Goal: Task Accomplishment & Management: Use online tool/utility

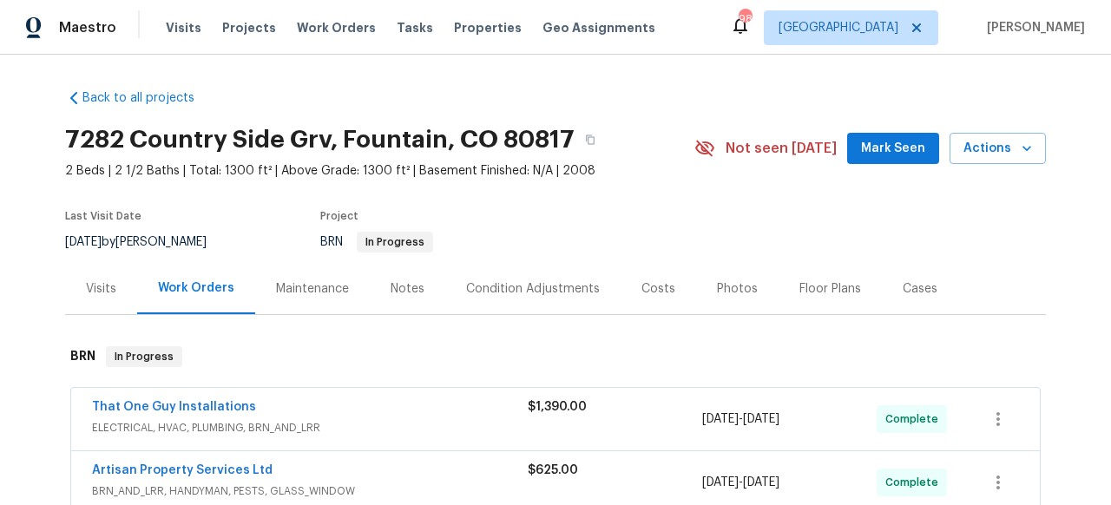
scroll to position [221, 0]
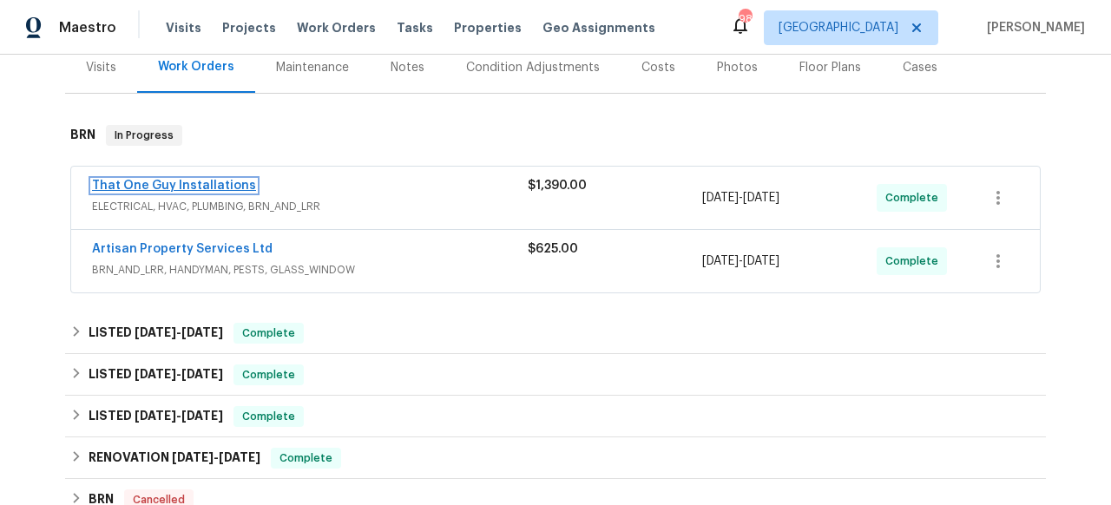
click at [213, 181] on link "That One Guy Installations" at bounding box center [174, 186] width 164 height 12
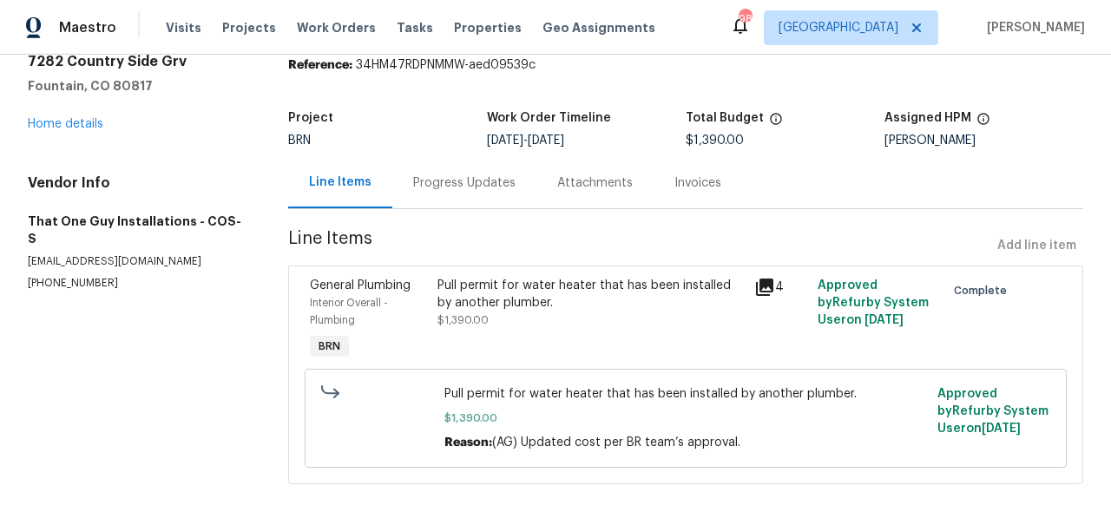
scroll to position [103, 0]
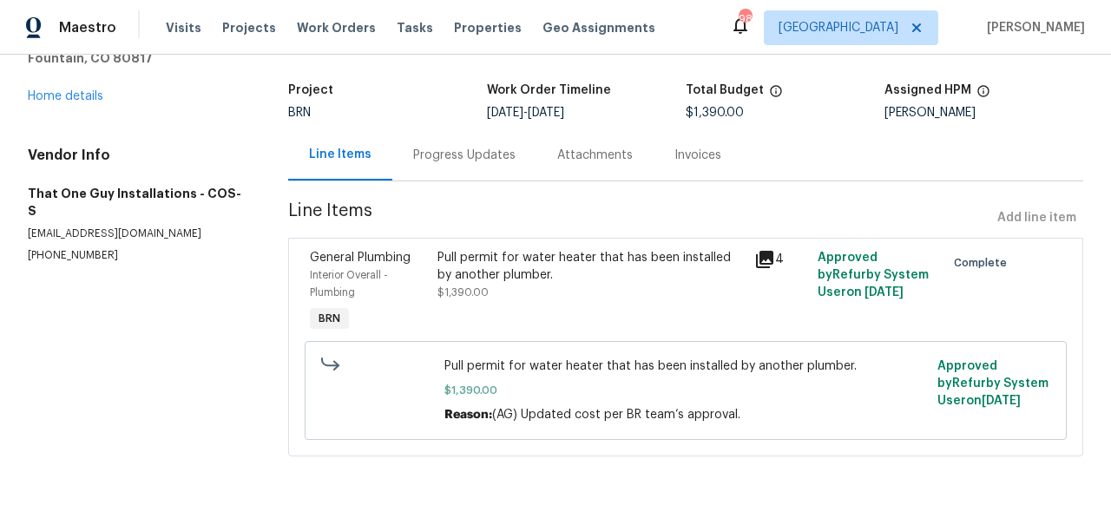
click at [759, 254] on icon at bounding box center [764, 259] width 21 height 21
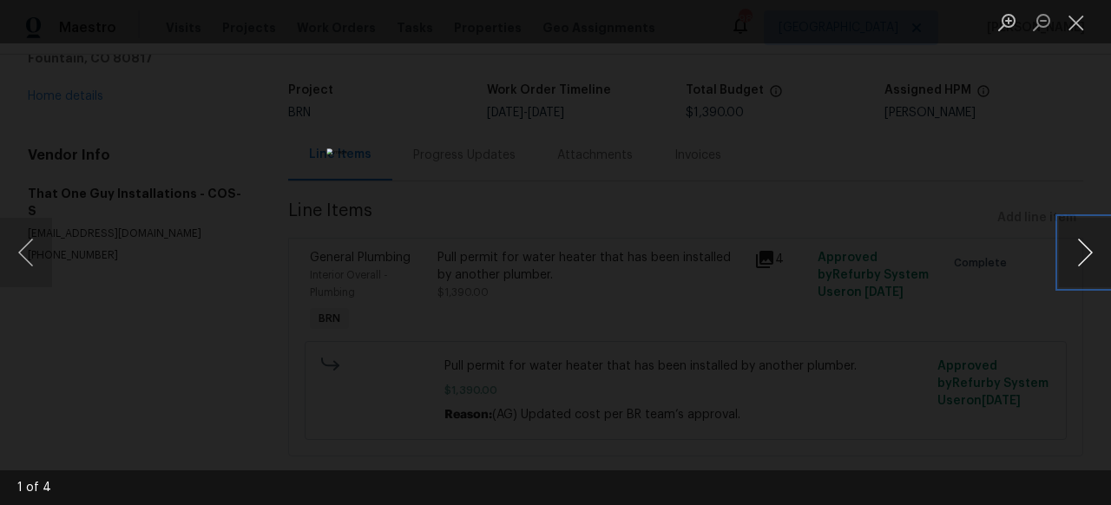
click at [1088, 256] on button "Next image" at bounding box center [1084, 252] width 52 height 69
click at [876, 421] on div "Lightbox" at bounding box center [555, 252] width 1111 height 505
click at [1095, 257] on button "Next image" at bounding box center [1084, 252] width 52 height 69
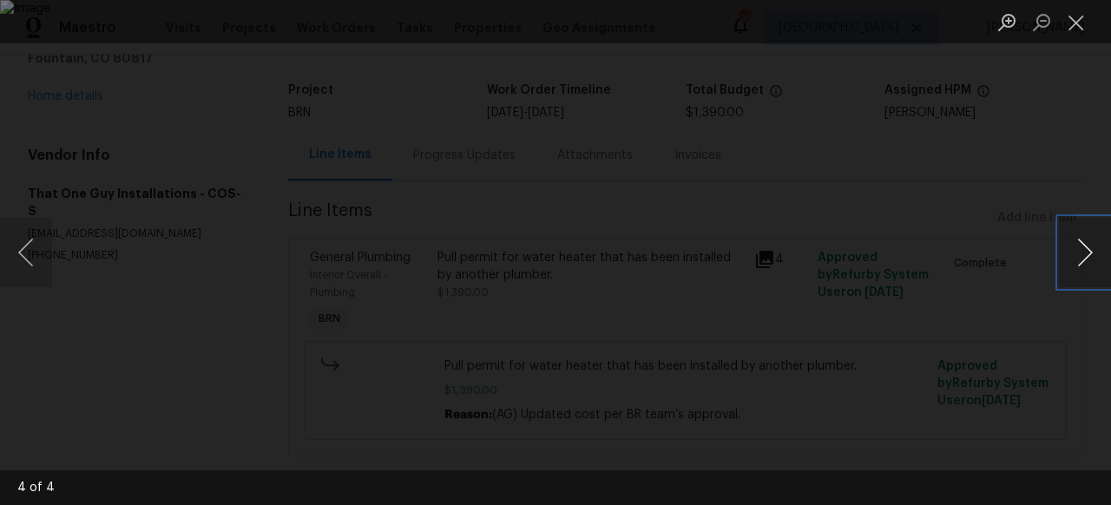
click at [1095, 257] on button "Next image" at bounding box center [1084, 252] width 52 height 69
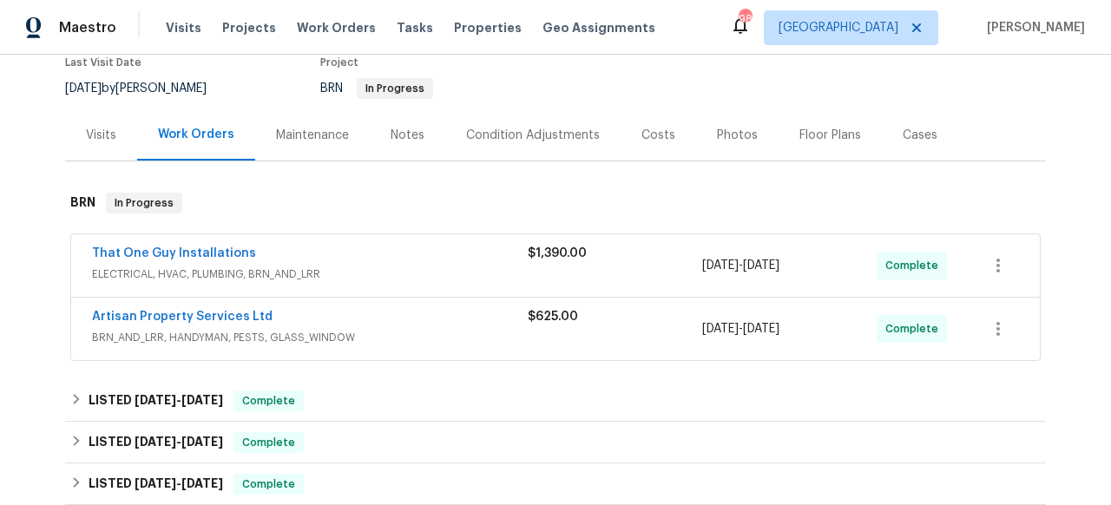
scroll to position [234, 0]
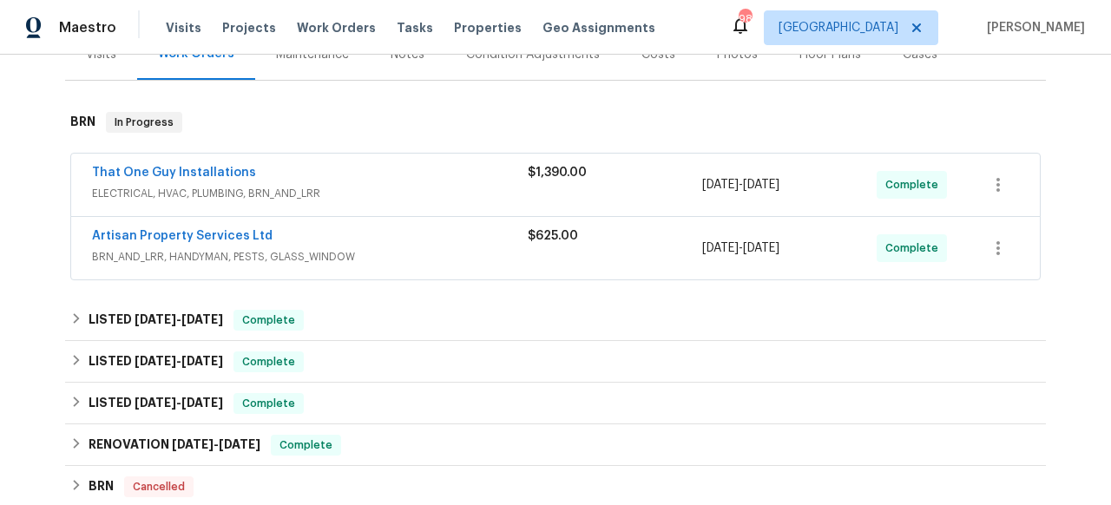
click at [233, 228] on span "Artisan Property Services Ltd" at bounding box center [182, 235] width 180 height 17
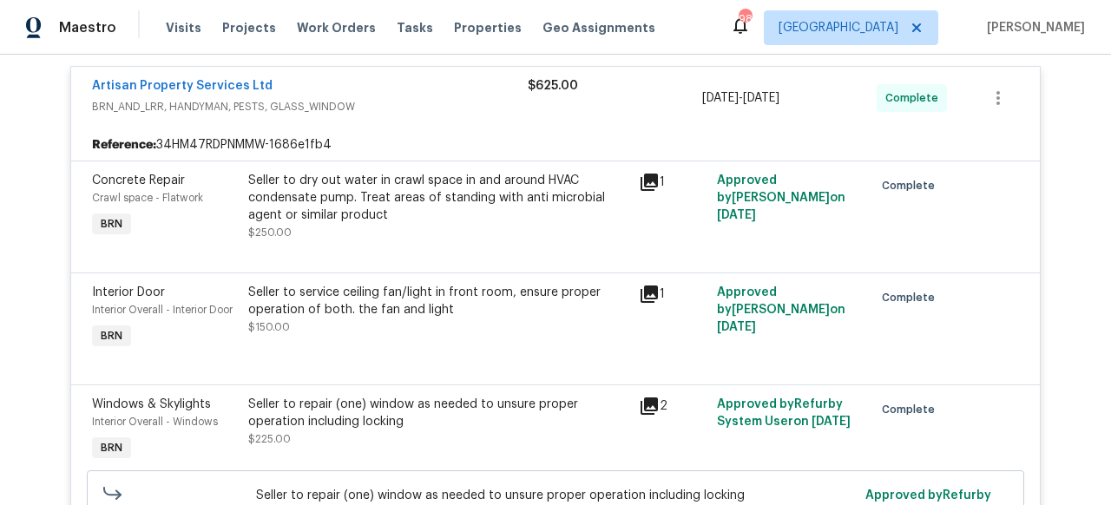
scroll to position [408, 0]
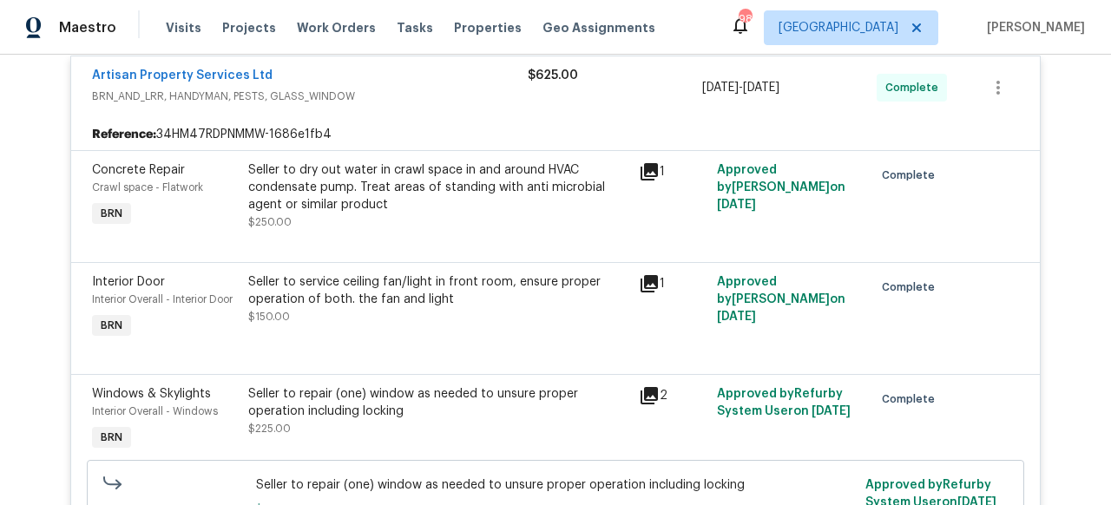
click at [647, 180] on icon at bounding box center [649, 171] width 21 height 21
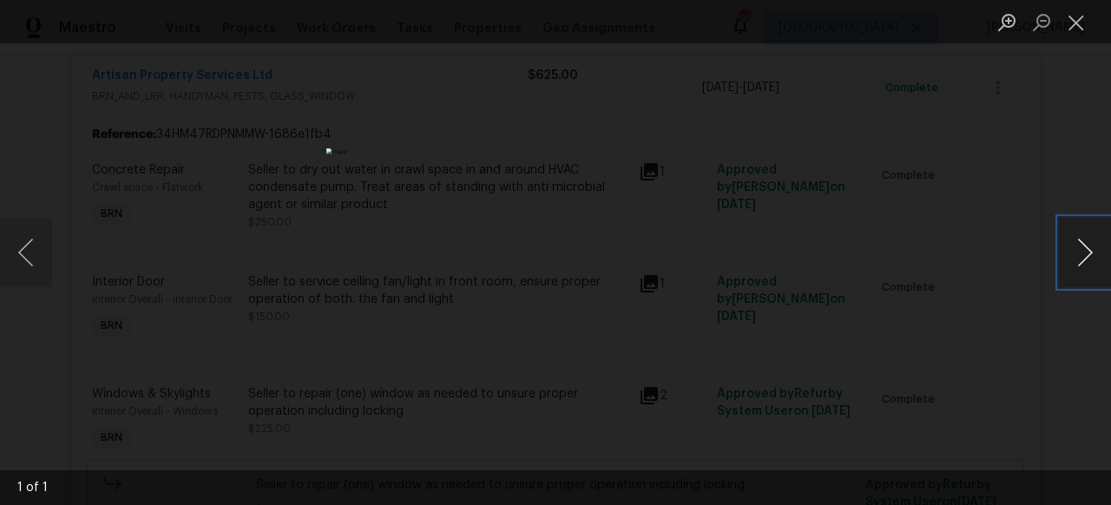
click at [1096, 250] on button "Next image" at bounding box center [1084, 252] width 52 height 69
click at [1091, 251] on button "Next image" at bounding box center [1084, 252] width 52 height 69
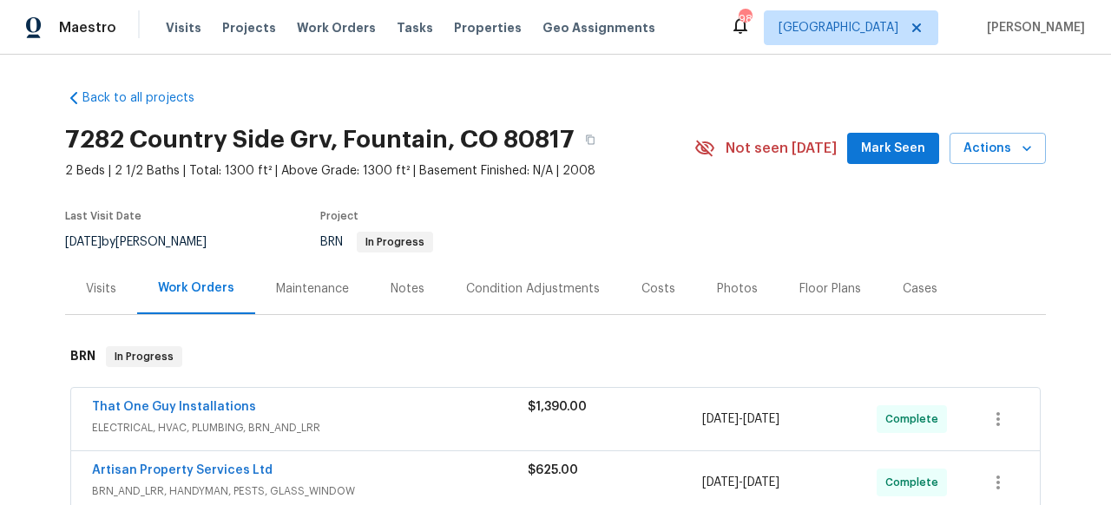
scroll to position [198, 0]
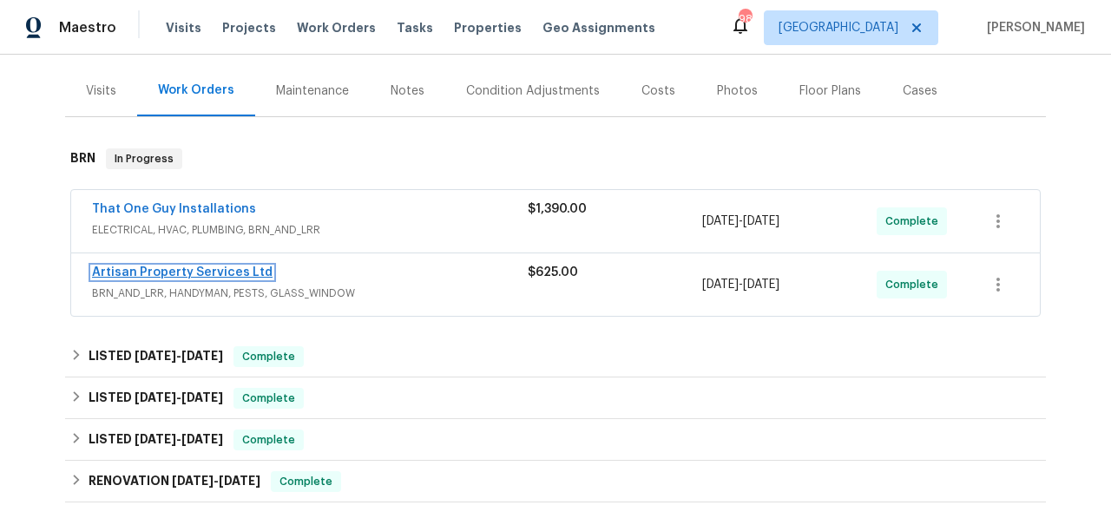
click at [222, 271] on link "Artisan Property Services Ltd" at bounding box center [182, 272] width 180 height 12
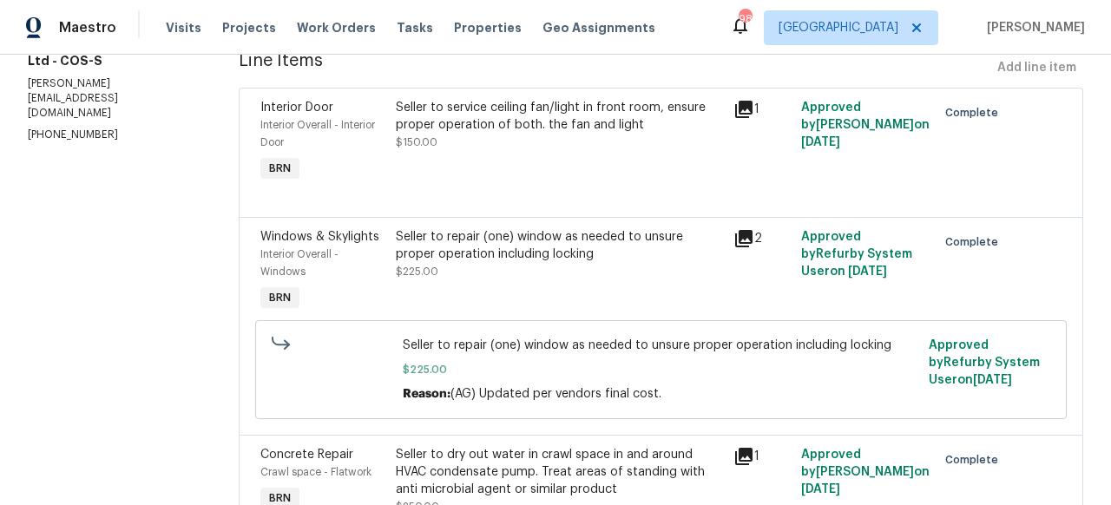
scroll to position [252, 0]
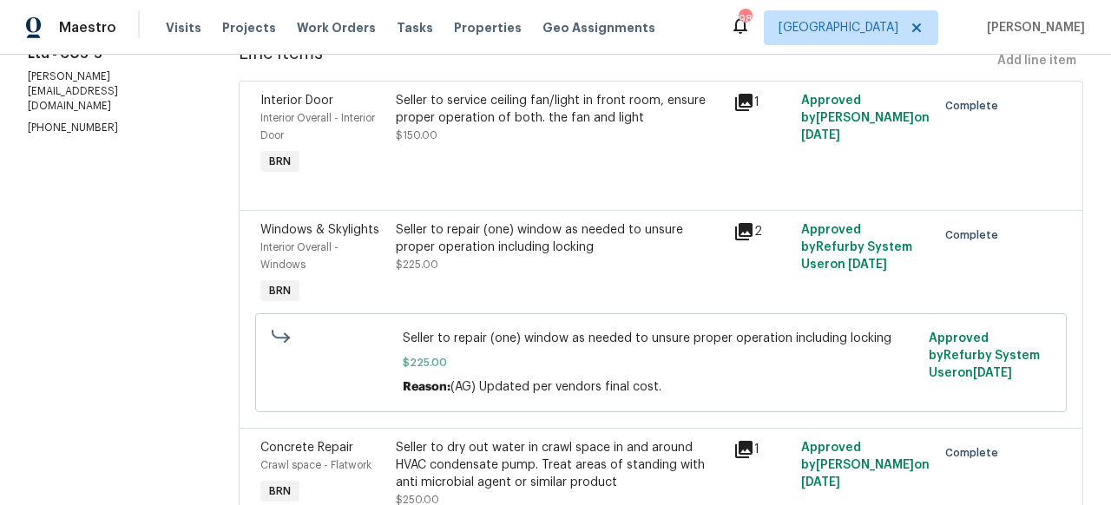
click at [647, 230] on div "Seller to repair (one) window as needed to unsure proper operation including lo…" at bounding box center [560, 238] width 328 height 35
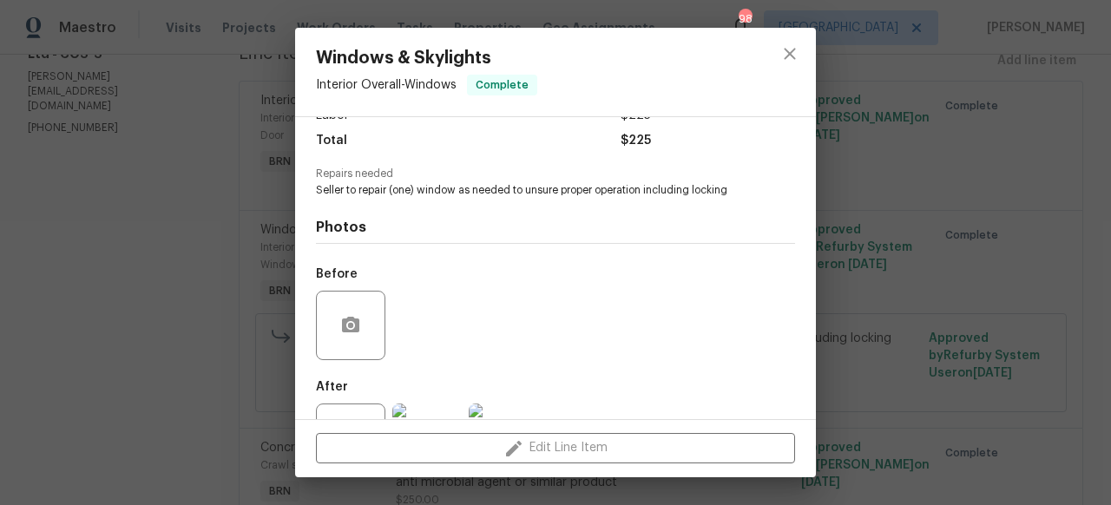
scroll to position [206, 0]
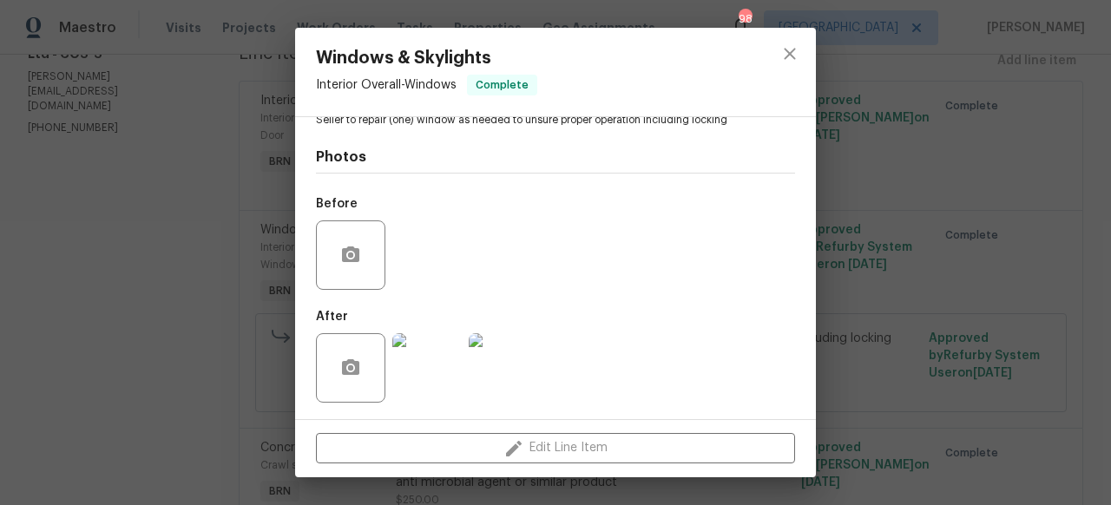
click at [433, 366] on img at bounding box center [426, 367] width 69 height 69
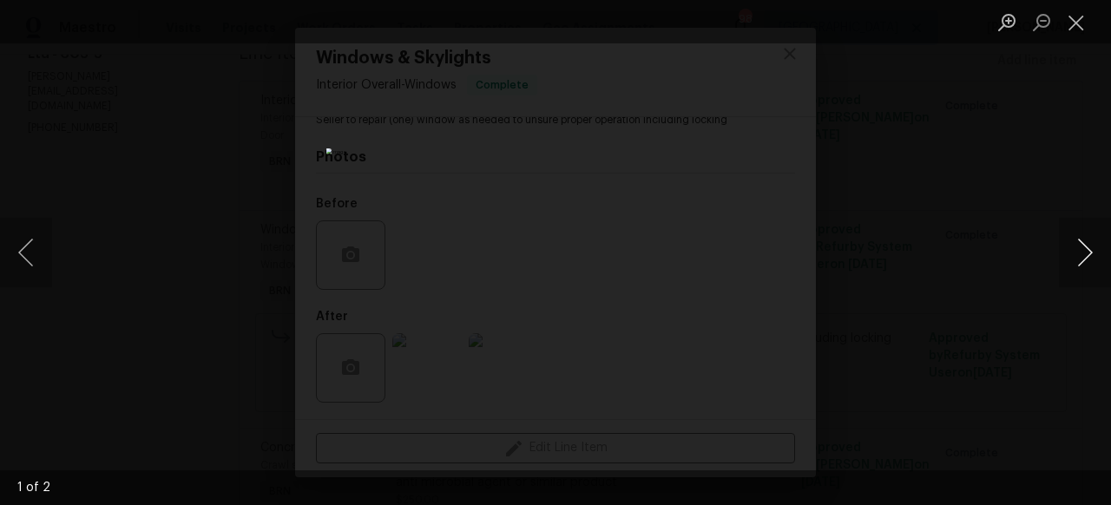
click at [1087, 252] on button "Next image" at bounding box center [1084, 252] width 52 height 69
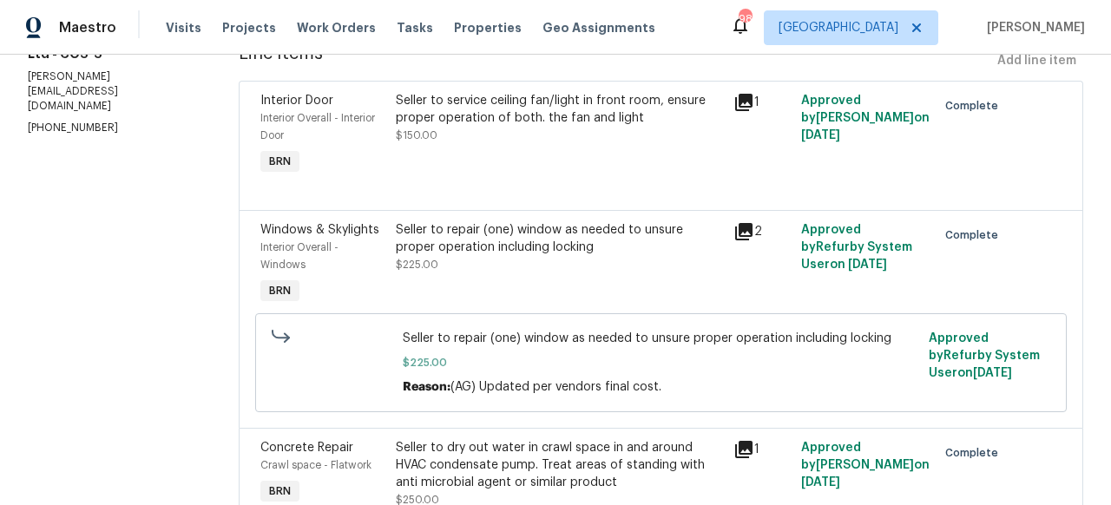
click at [735, 233] on icon at bounding box center [743, 231] width 17 height 17
click at [735, 225] on icon at bounding box center [743, 231] width 17 height 17
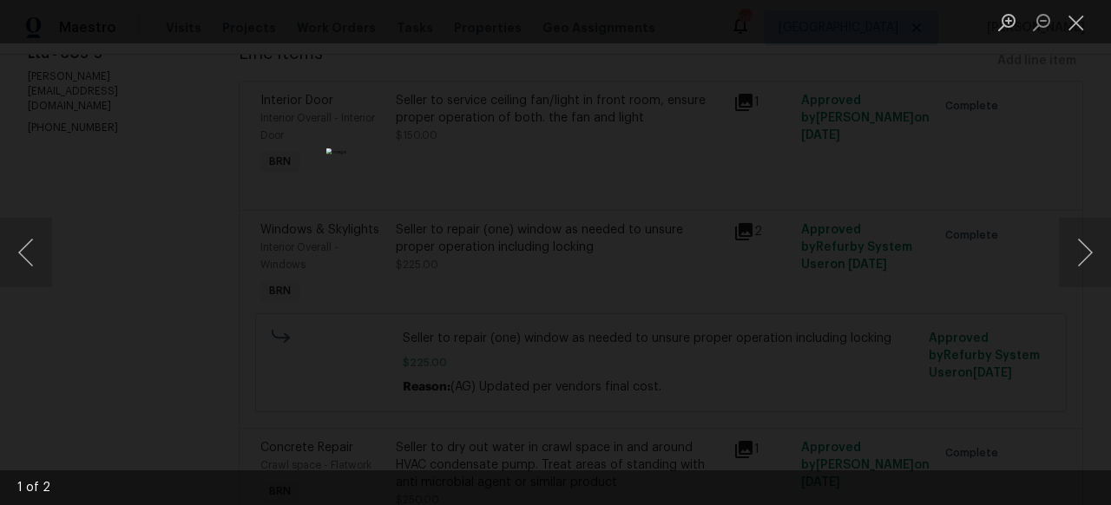
click at [558, 224] on img "Lightbox" at bounding box center [555, 252] width 459 height 209
click at [1092, 251] on button "Next image" at bounding box center [1084, 252] width 52 height 69
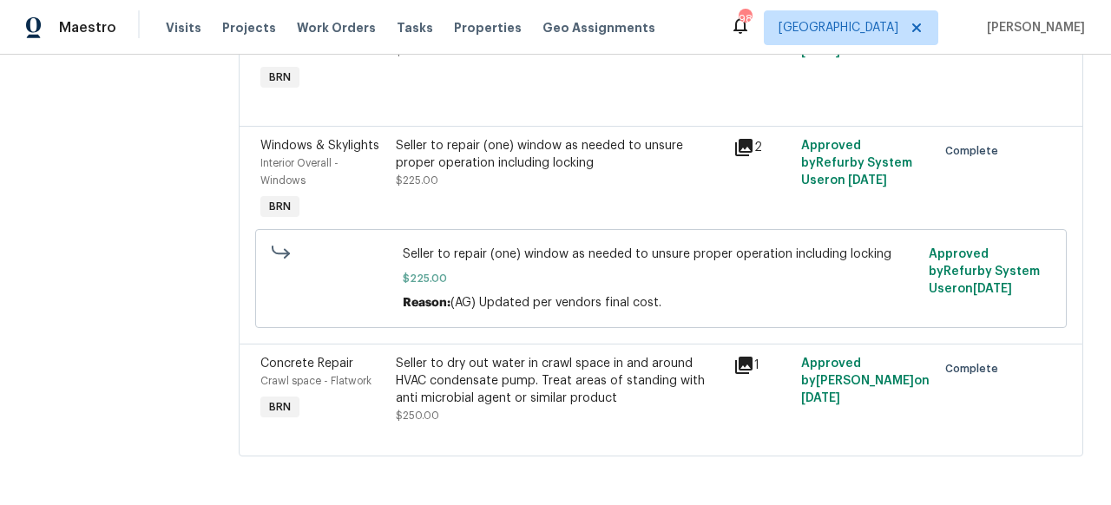
scroll to position [352, 0]
click at [735, 357] on icon at bounding box center [743, 365] width 17 height 17
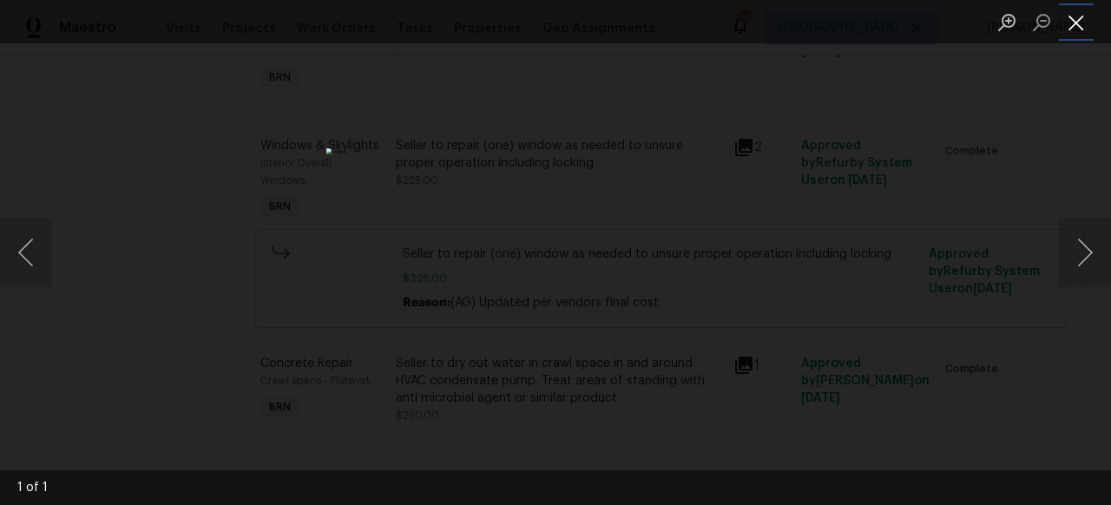
click at [1083, 28] on button "Close lightbox" at bounding box center [1075, 22] width 35 height 30
